Goal: Information Seeking & Learning: Learn about a topic

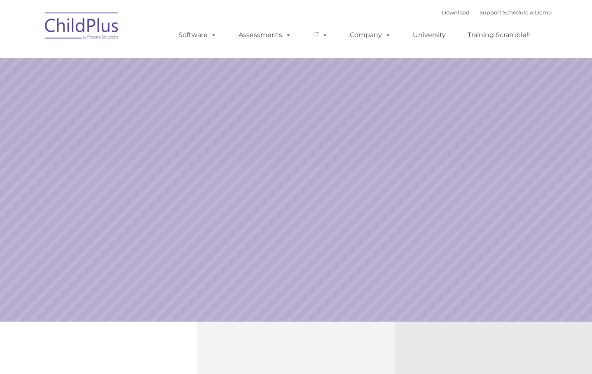
select select "MEDIUM"
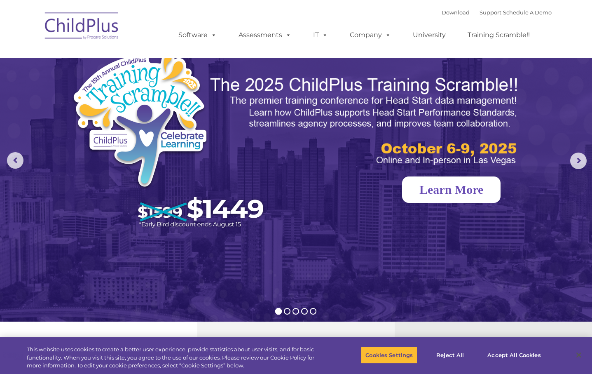
click at [455, 188] on link "Learn More" at bounding box center [451, 189] width 98 height 26
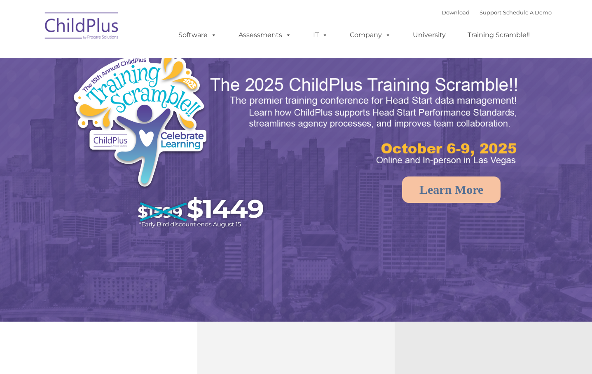
select select "MEDIUM"
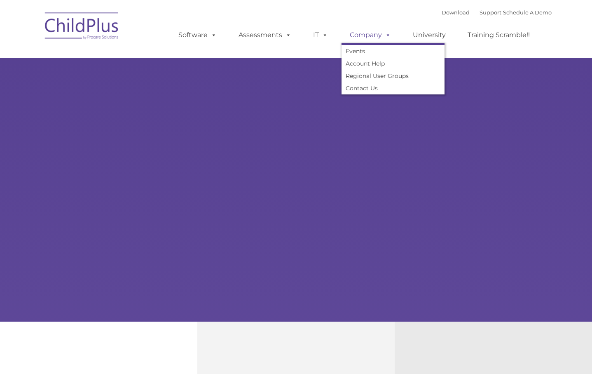
type input ""
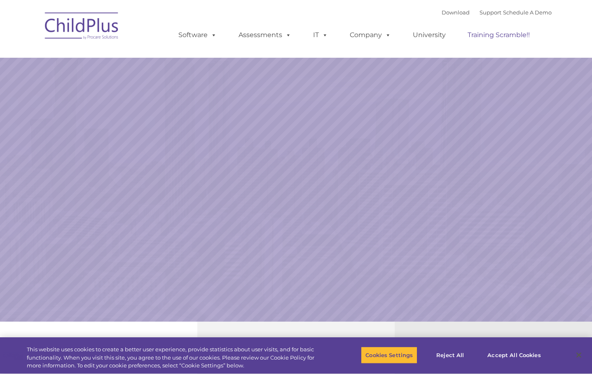
select select "MEDIUM"
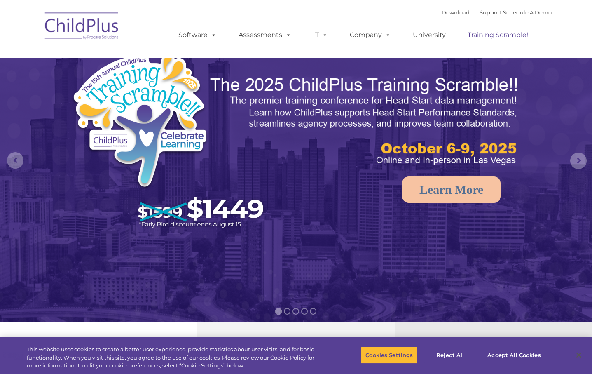
click at [504, 36] on link "Training Scramble!!" at bounding box center [498, 35] width 79 height 16
